Goal: Book appointment/travel/reservation

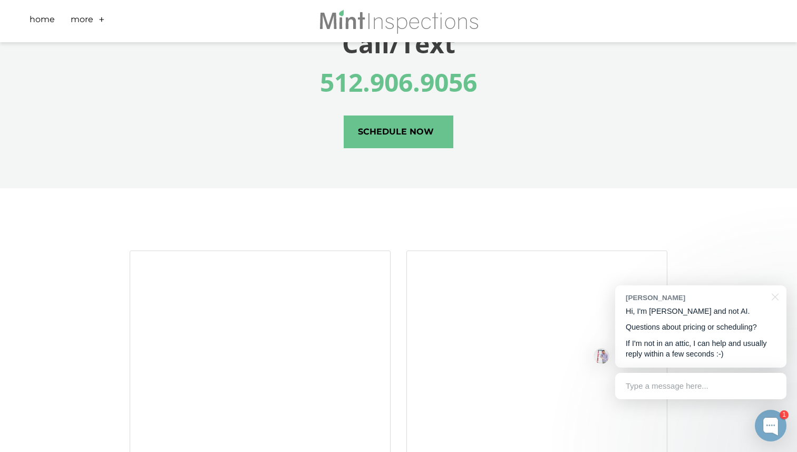
scroll to position [3137, 0]
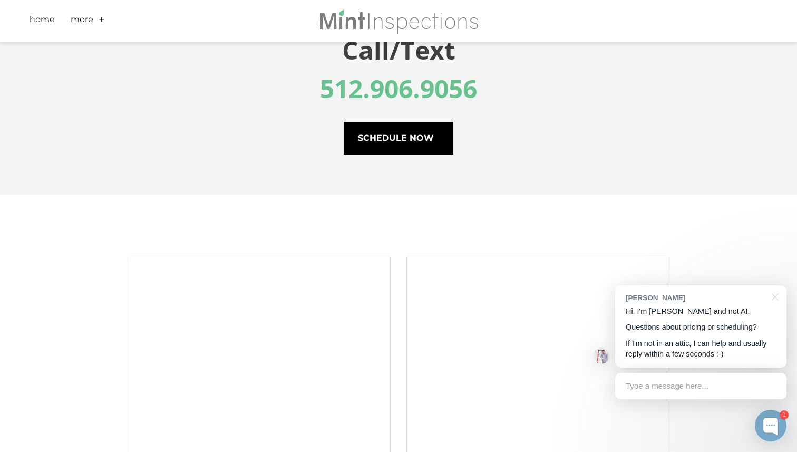
click at [368, 134] on span "schedule now" at bounding box center [398, 138] width 109 height 32
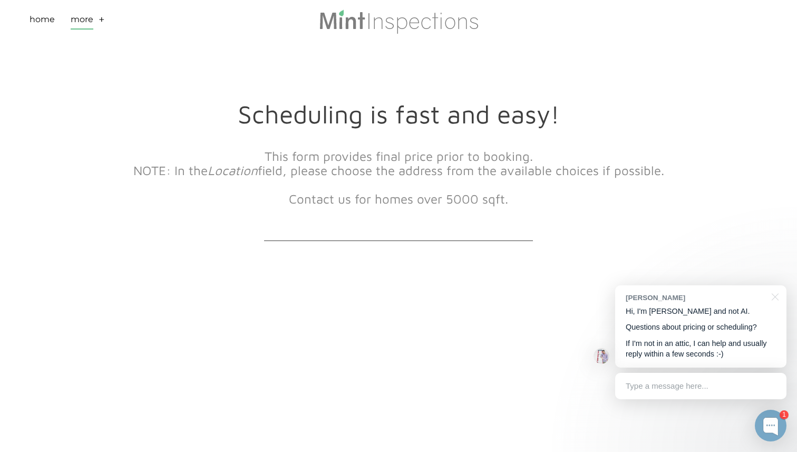
click at [92, 22] on link "More" at bounding box center [82, 21] width 23 height 16
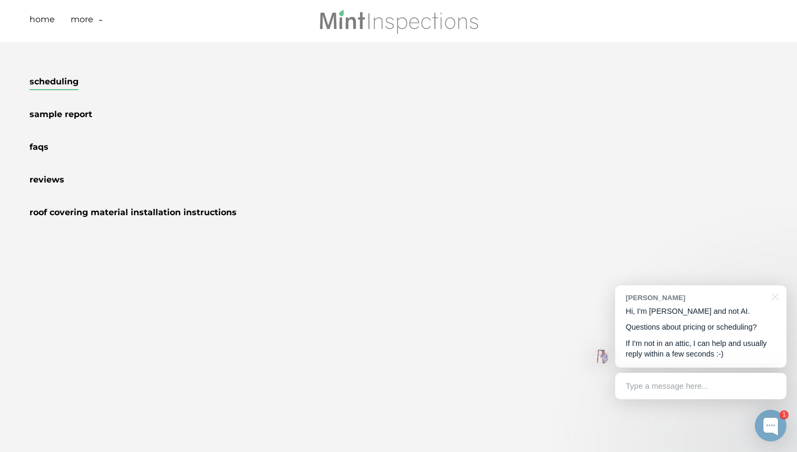
click at [66, 85] on link "Scheduling" at bounding box center [54, 83] width 49 height 14
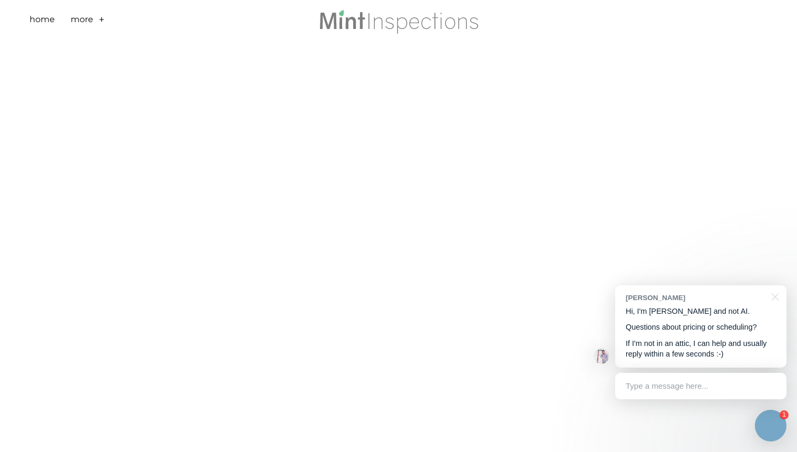
scroll to position [588, 0]
